Goal: Navigation & Orientation: Understand site structure

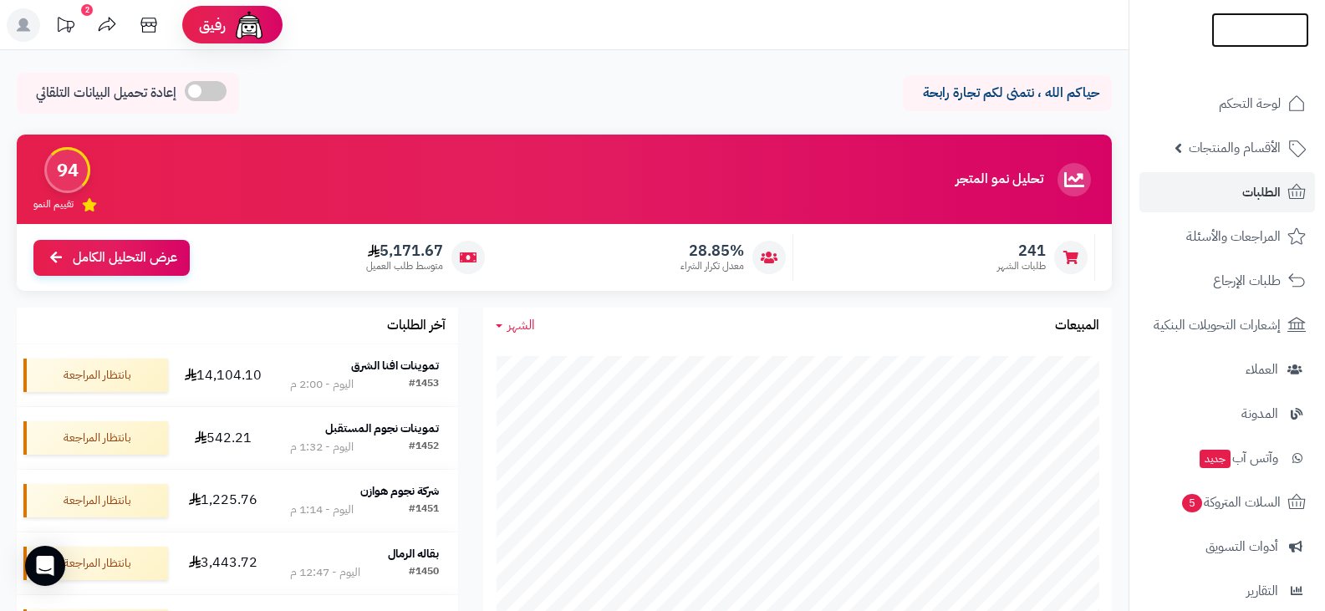
click at [1237, 48] on img at bounding box center [1261, 65] width 98 height 35
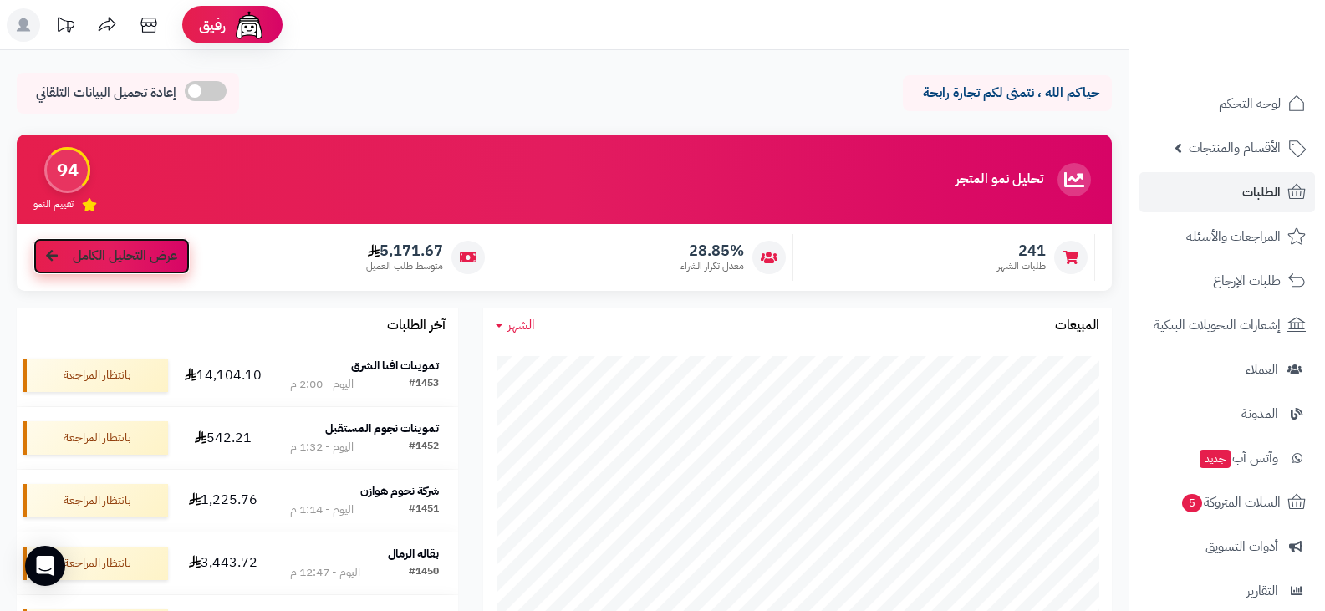
click at [168, 244] on link "عرض التحليل الكامل" at bounding box center [111, 256] width 156 height 36
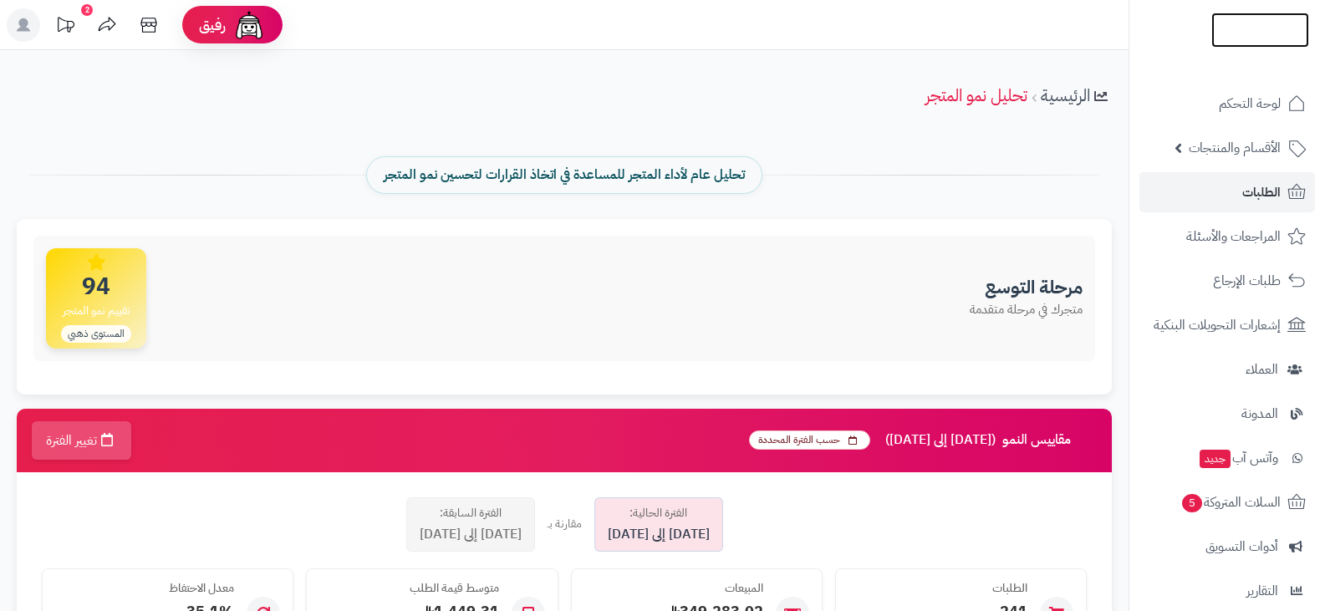
click at [1251, 36] on img at bounding box center [1261, 30] width 98 height 35
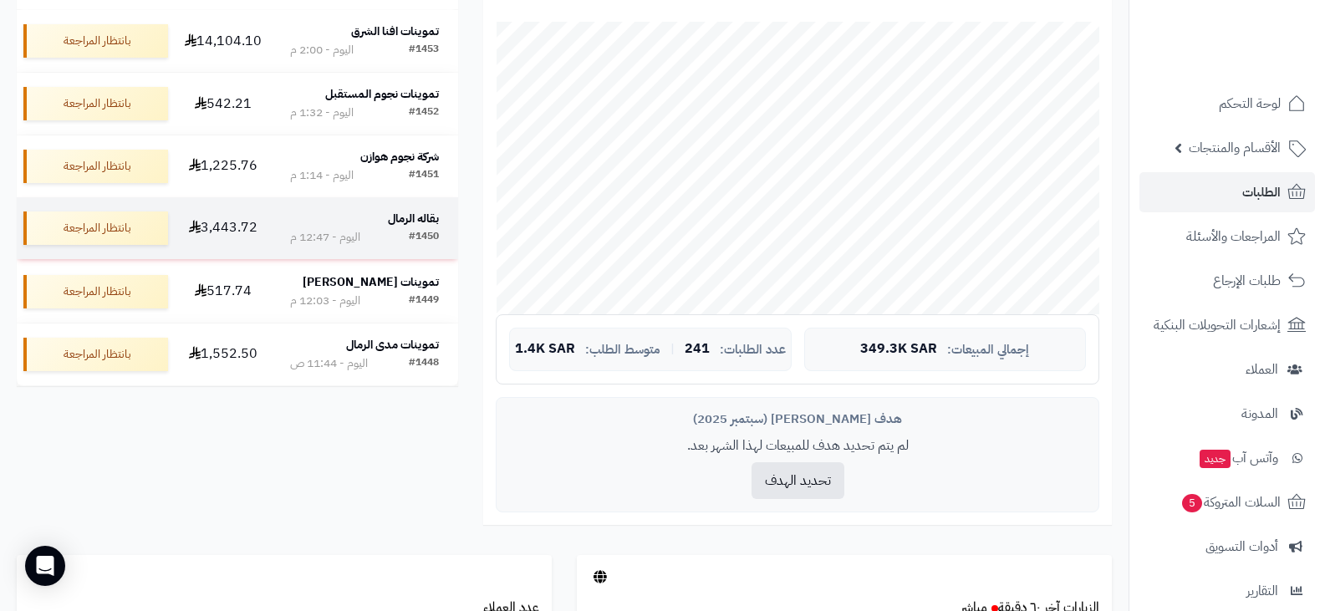
scroll to position [84, 0]
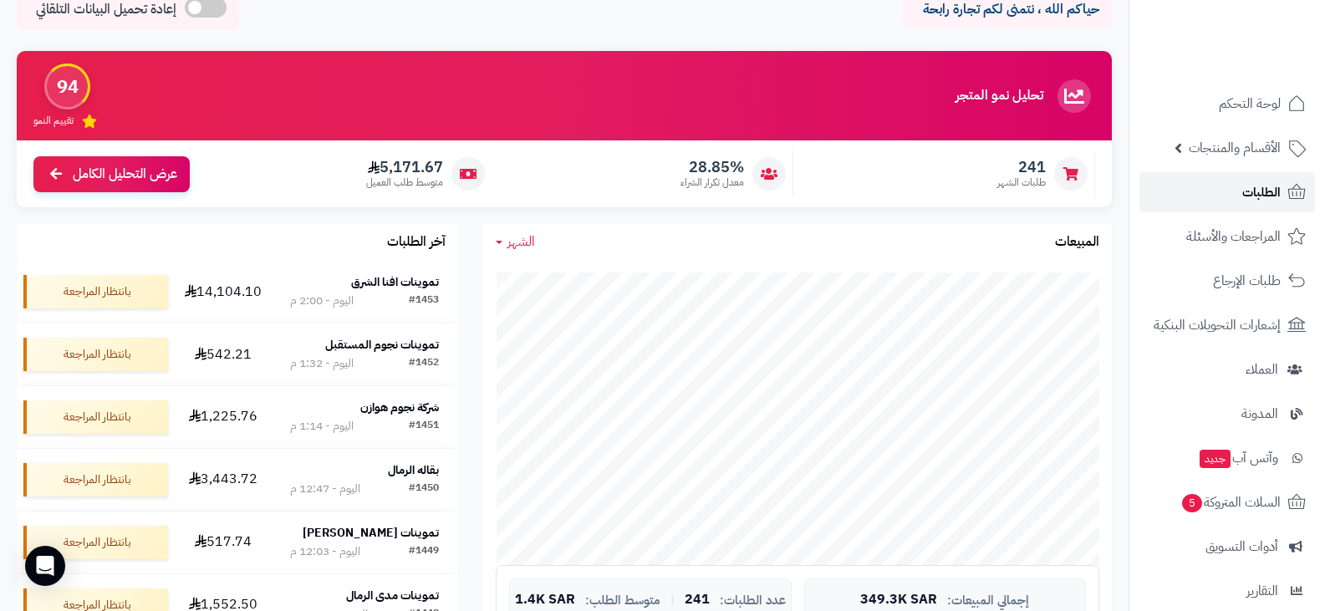
click at [1254, 187] on span "الطلبات" at bounding box center [1262, 192] width 38 height 23
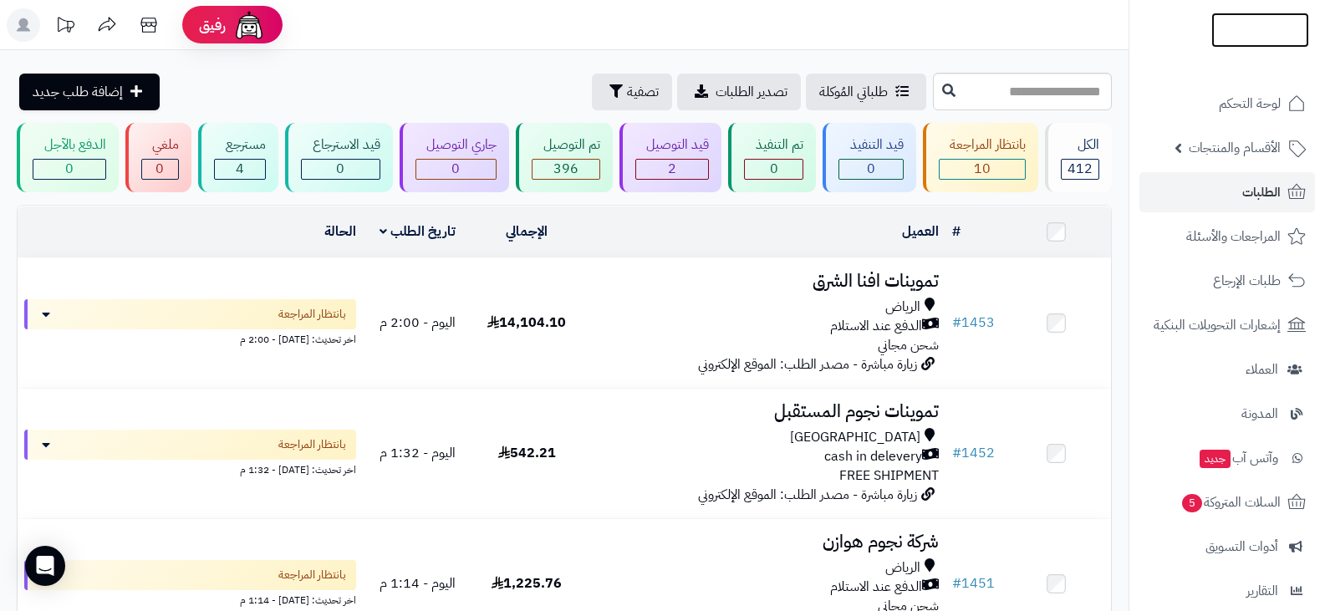
click at [1236, 32] on img at bounding box center [1261, 49] width 98 height 35
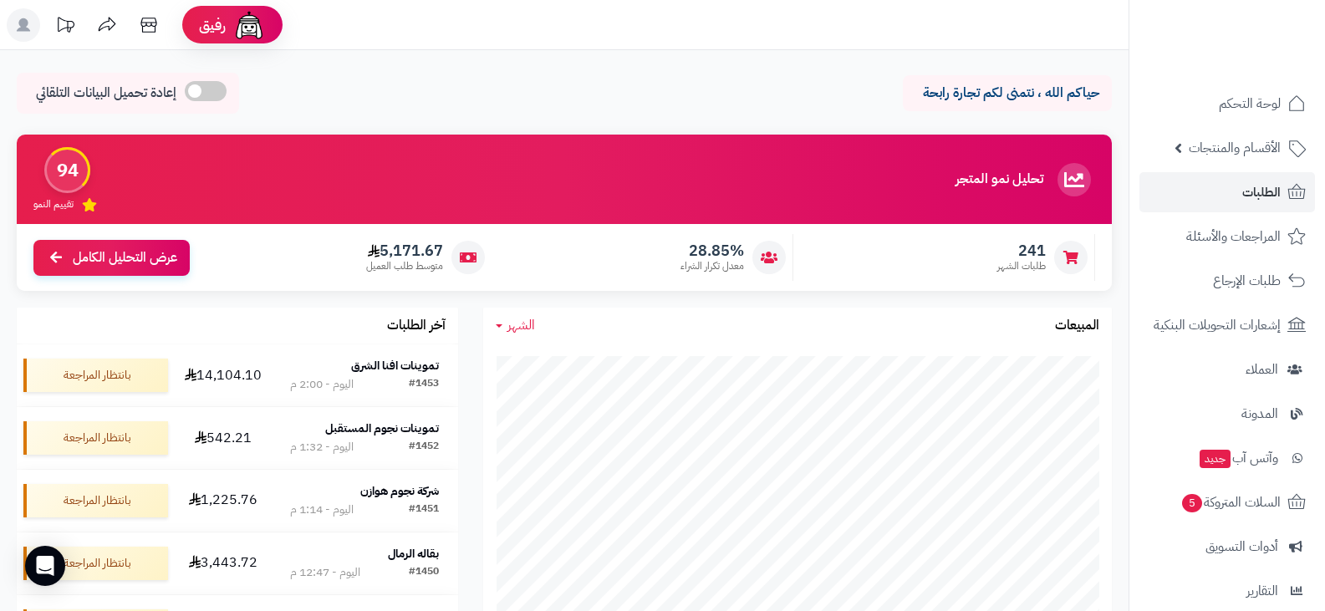
scroll to position [167, 0]
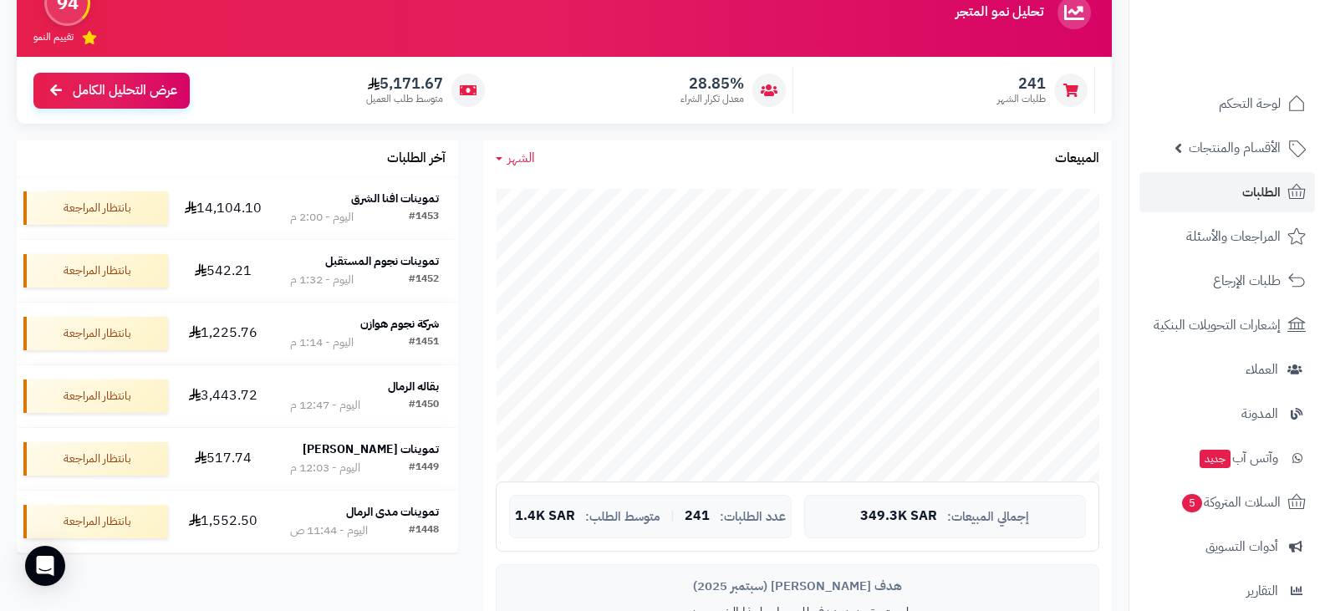
click at [515, 161] on span "الشهر" at bounding box center [522, 158] width 28 height 20
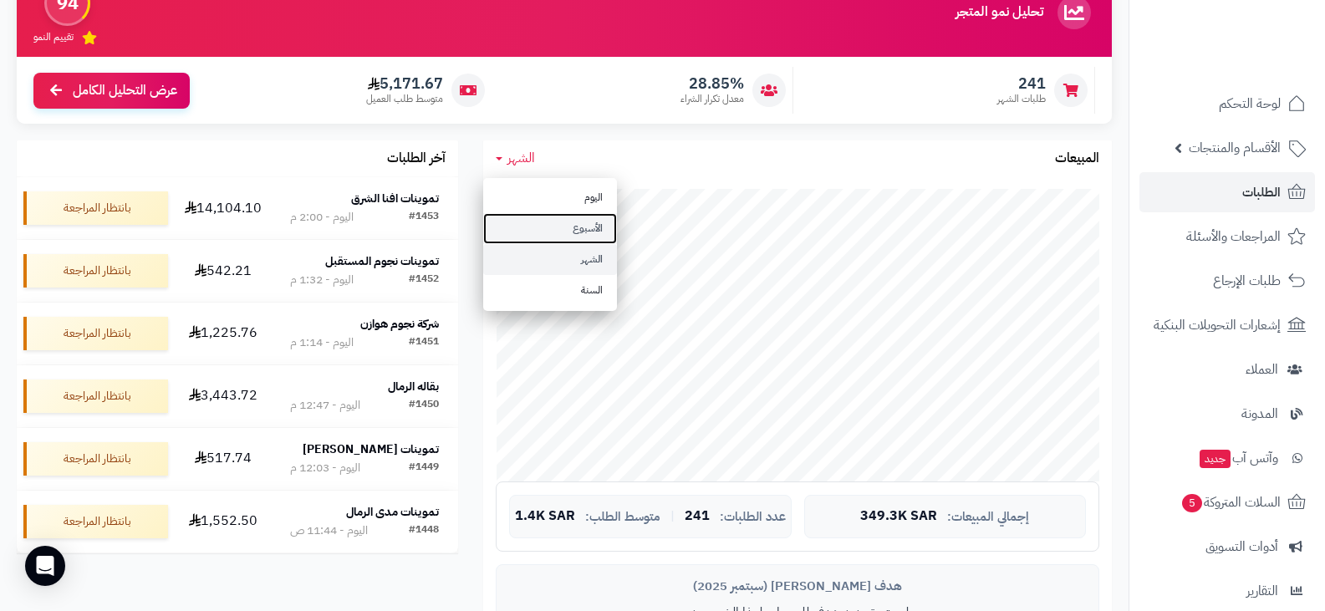
click at [550, 227] on link "الأسبوع" at bounding box center [550, 228] width 134 height 31
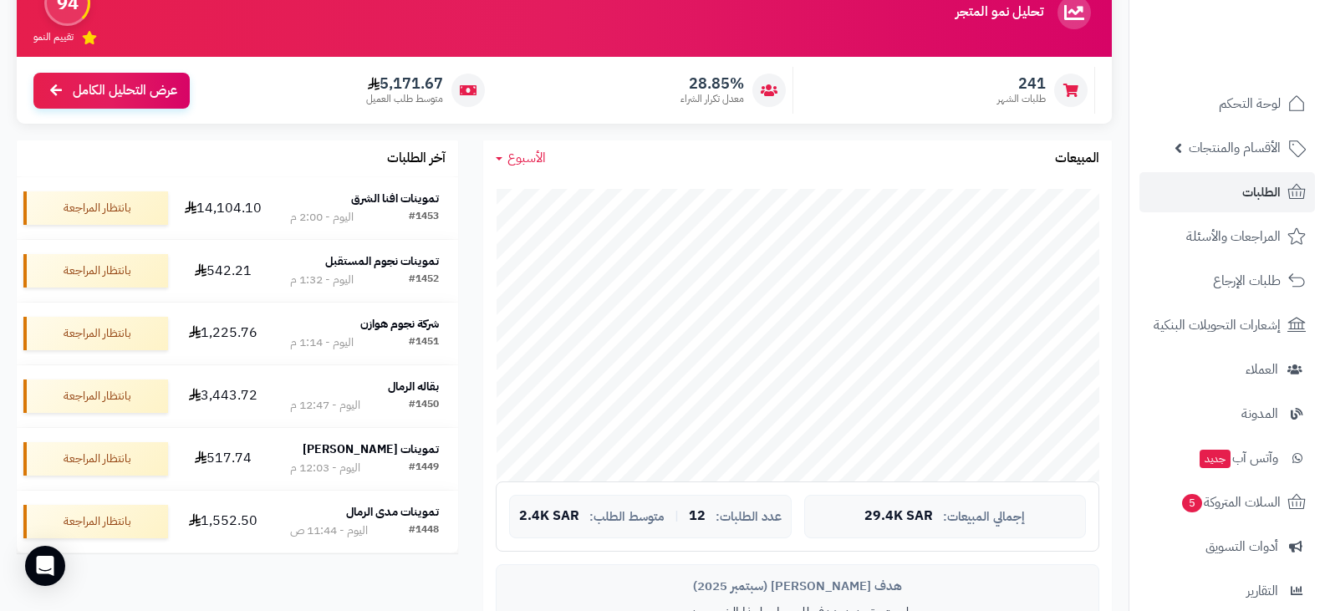
click at [523, 156] on span "الأسبوع" at bounding box center [527, 158] width 38 height 20
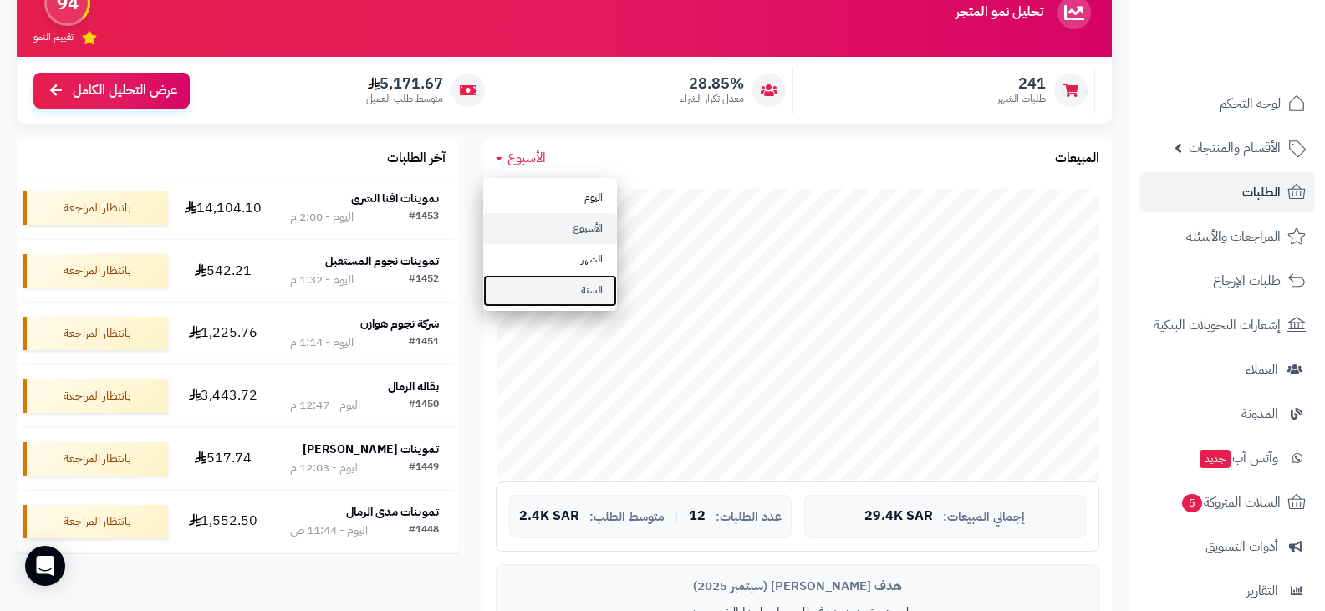
click at [558, 289] on link "السنة" at bounding box center [550, 290] width 134 height 31
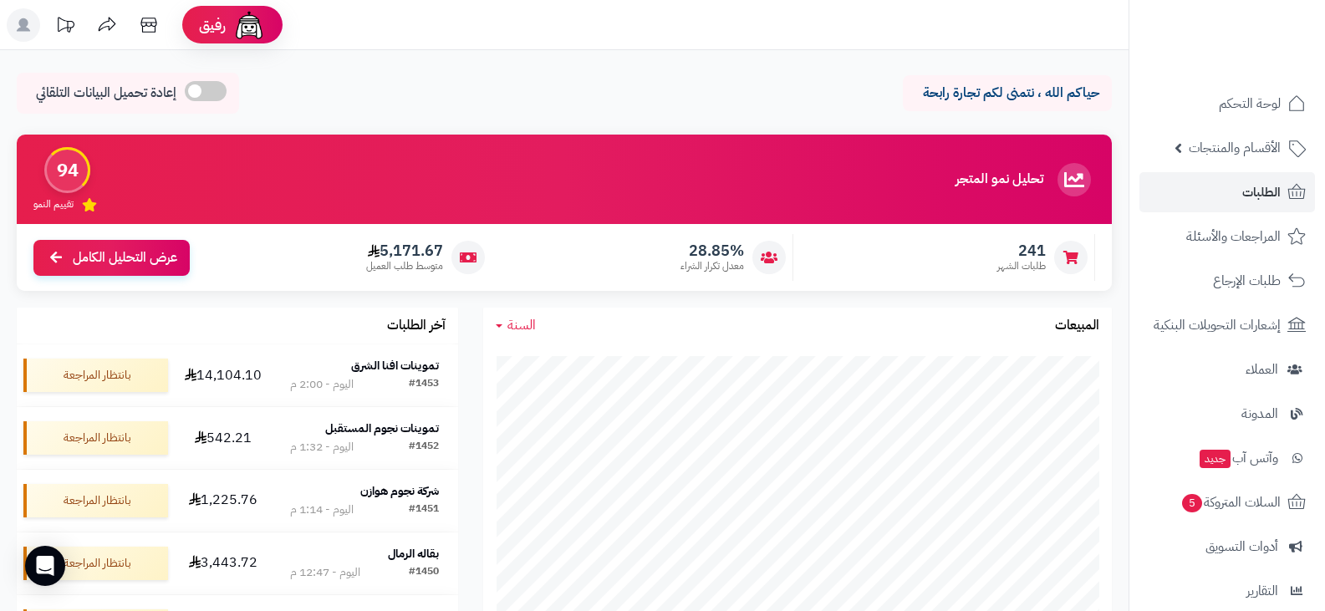
scroll to position [84, 0]
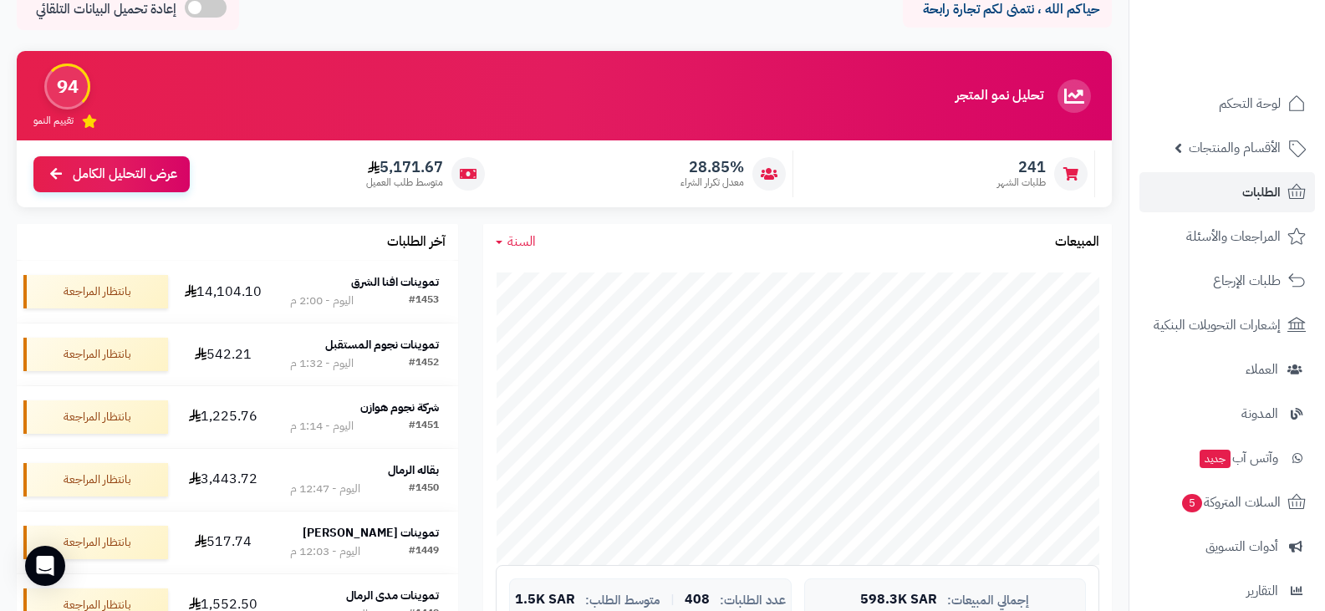
click at [512, 240] on span "السنة" at bounding box center [522, 242] width 28 height 20
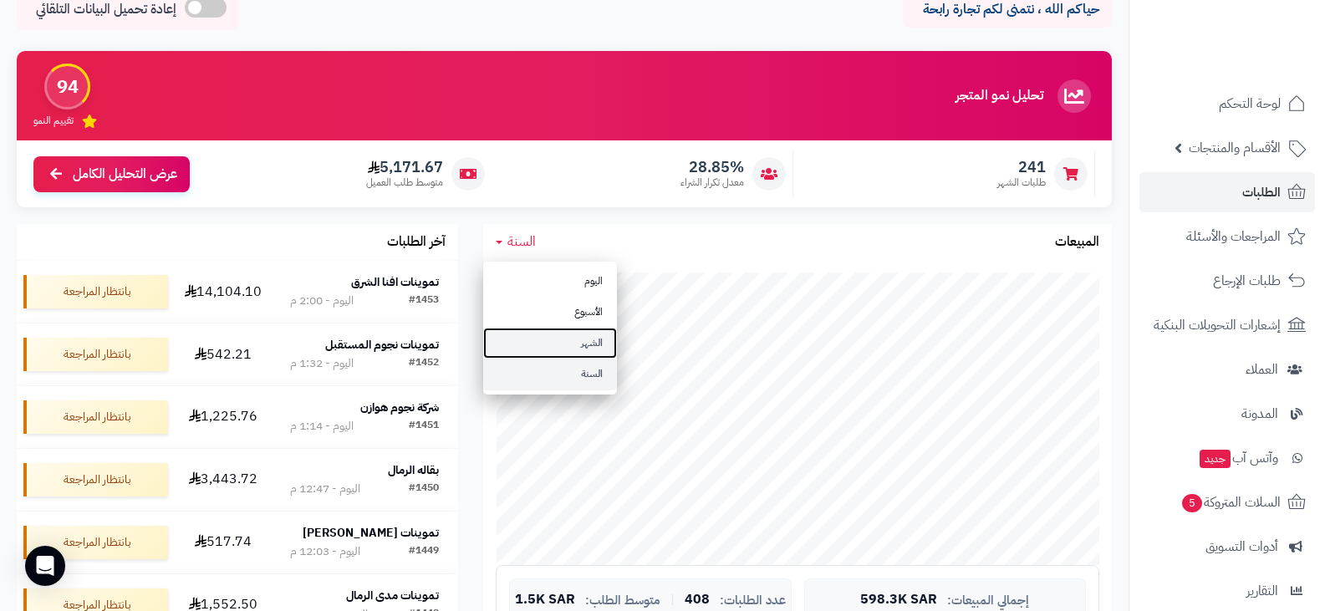
click at [567, 337] on link "الشهر" at bounding box center [550, 343] width 134 height 31
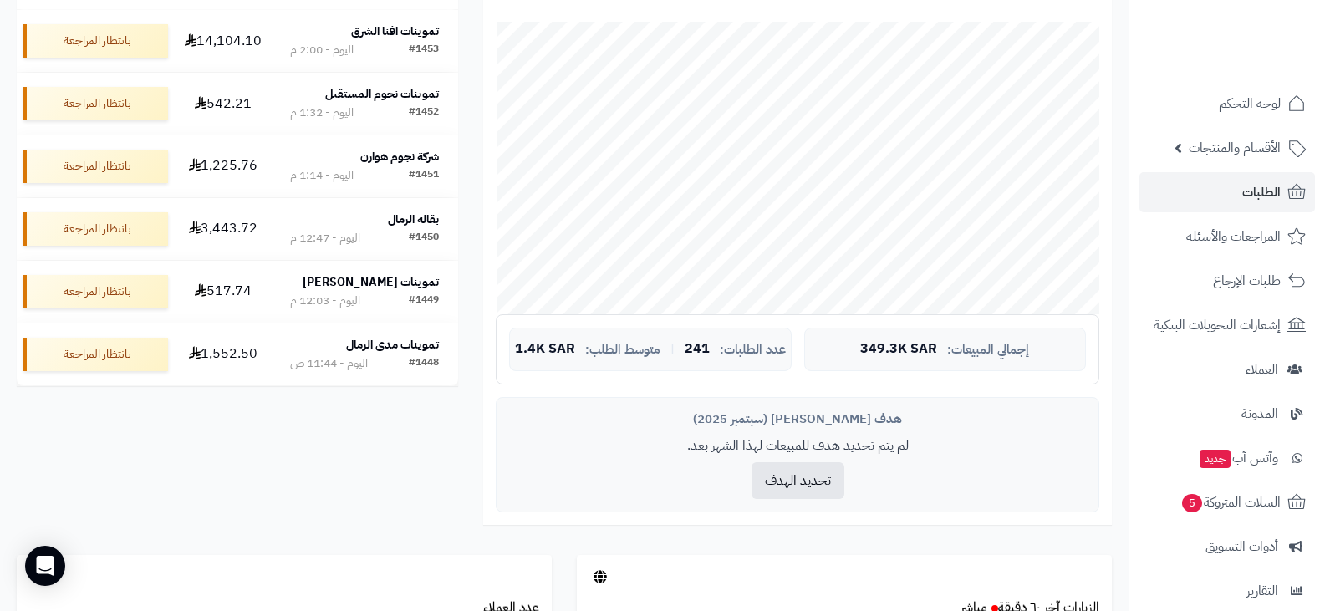
scroll to position [418, 0]
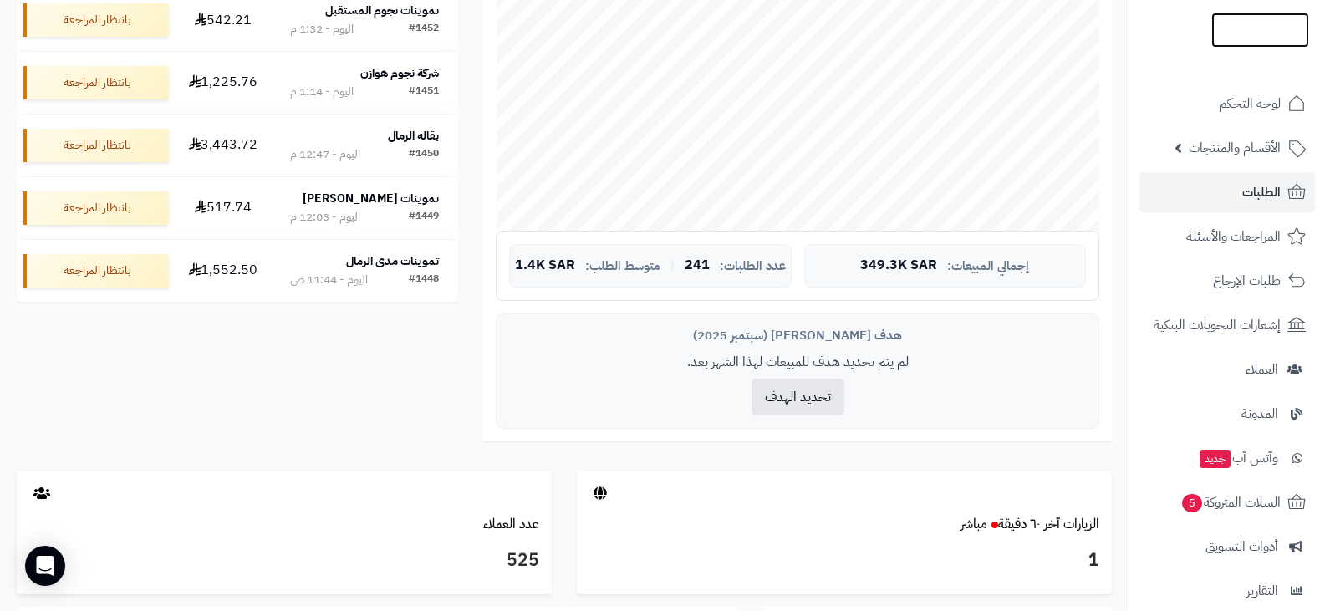
click at [1245, 48] on img at bounding box center [1261, 65] width 98 height 35
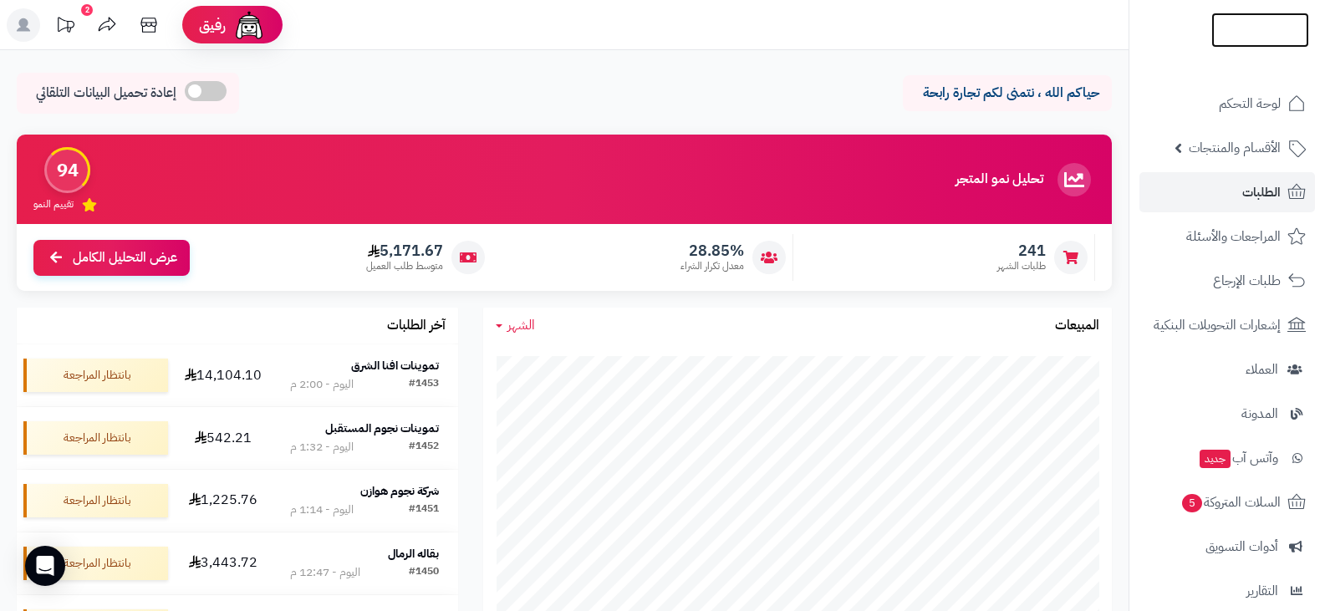
click at [1238, 48] on img at bounding box center [1261, 65] width 98 height 35
click at [1264, 48] on img at bounding box center [1261, 65] width 98 height 35
